Goal: Task Accomplishment & Management: Use online tool/utility

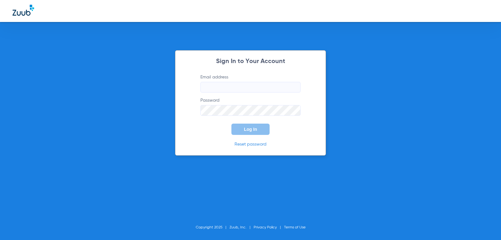
click at [225, 83] on input "Email address" at bounding box center [250, 87] width 100 height 11
type input "[EMAIL_ADDRESS][DOMAIN_NAME]"
click at [231, 123] on button "Log In" at bounding box center [250, 128] width 38 height 11
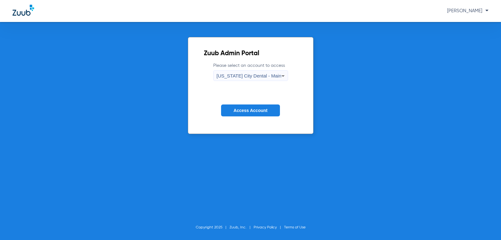
drag, startPoint x: 241, startPoint y: 113, endPoint x: 231, endPoint y: 107, distance: 10.8
click at [232, 107] on button "Access Account" at bounding box center [250, 110] width 59 height 12
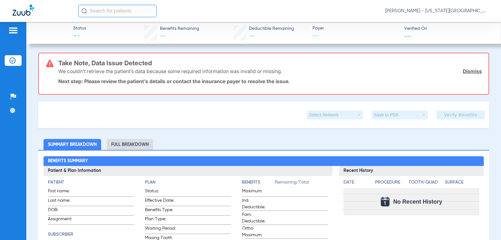
click at [10, 33] on img at bounding box center [13, 31] width 10 height 8
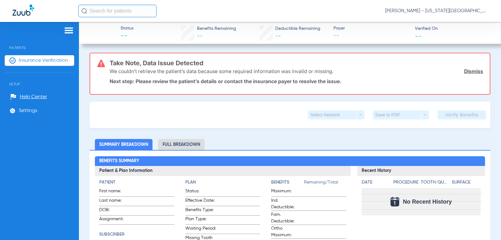
click at [37, 61] on span "Insurance Verification" at bounding box center [43, 60] width 49 height 6
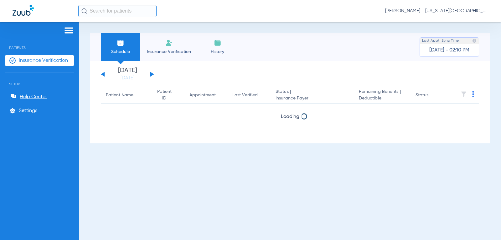
click at [152, 74] on button at bounding box center [152, 74] width 4 height 5
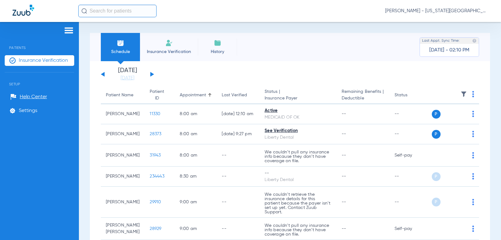
click at [461, 92] on img at bounding box center [464, 94] width 6 height 6
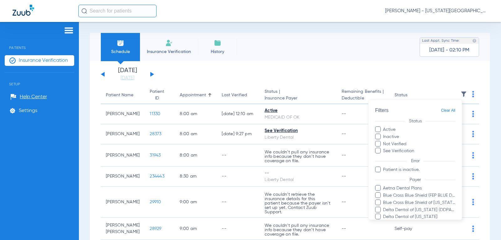
click at [469, 95] on div at bounding box center [250, 120] width 501 height 240
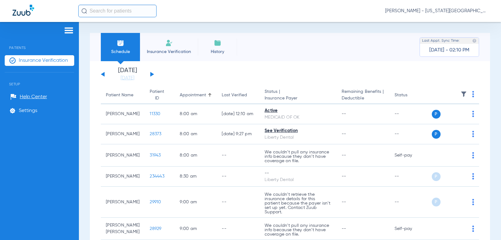
click at [472, 95] on img at bounding box center [473, 94] width 2 height 6
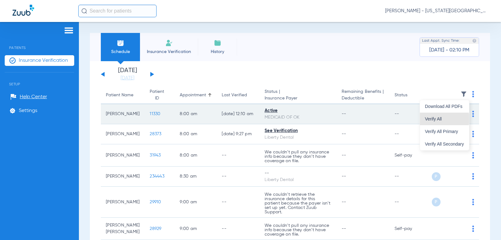
click at [436, 119] on span "Verify All" at bounding box center [444, 119] width 39 height 4
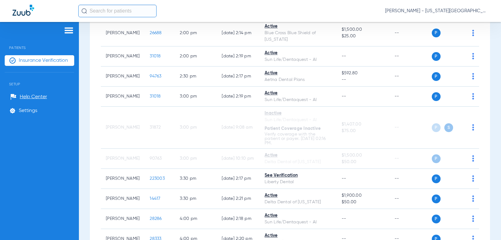
scroll to position [752, 0]
